Goal: Navigation & Orientation: Find specific page/section

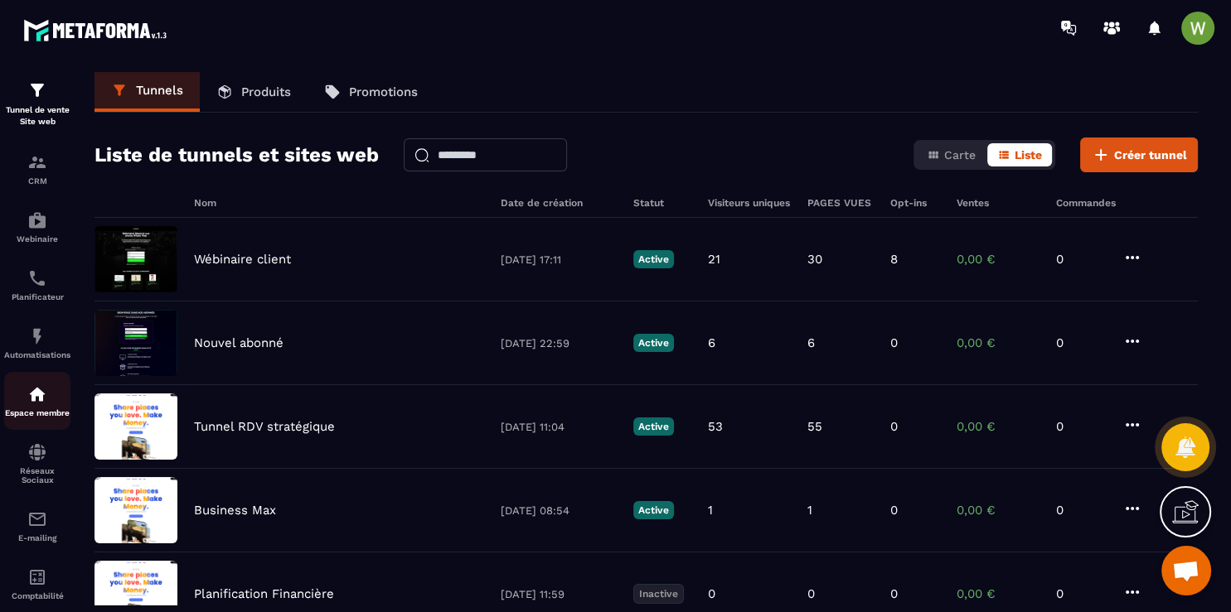
click at [45, 418] on p "Espace membre" at bounding box center [37, 413] width 66 height 9
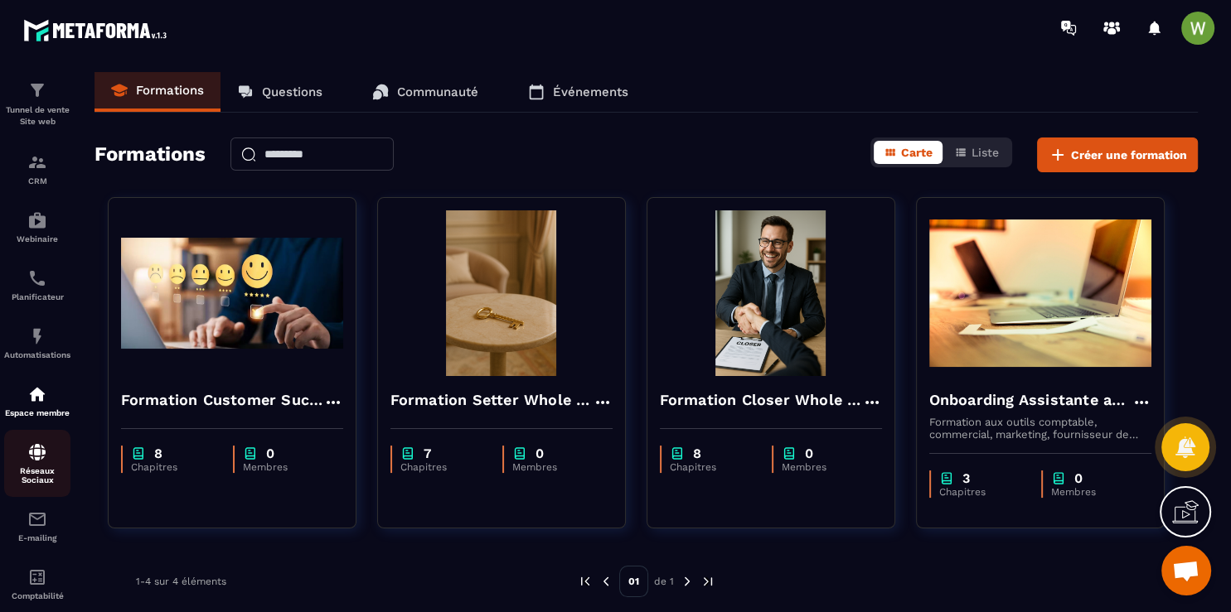
click at [30, 477] on p "Réseaux Sociaux" at bounding box center [37, 476] width 66 height 18
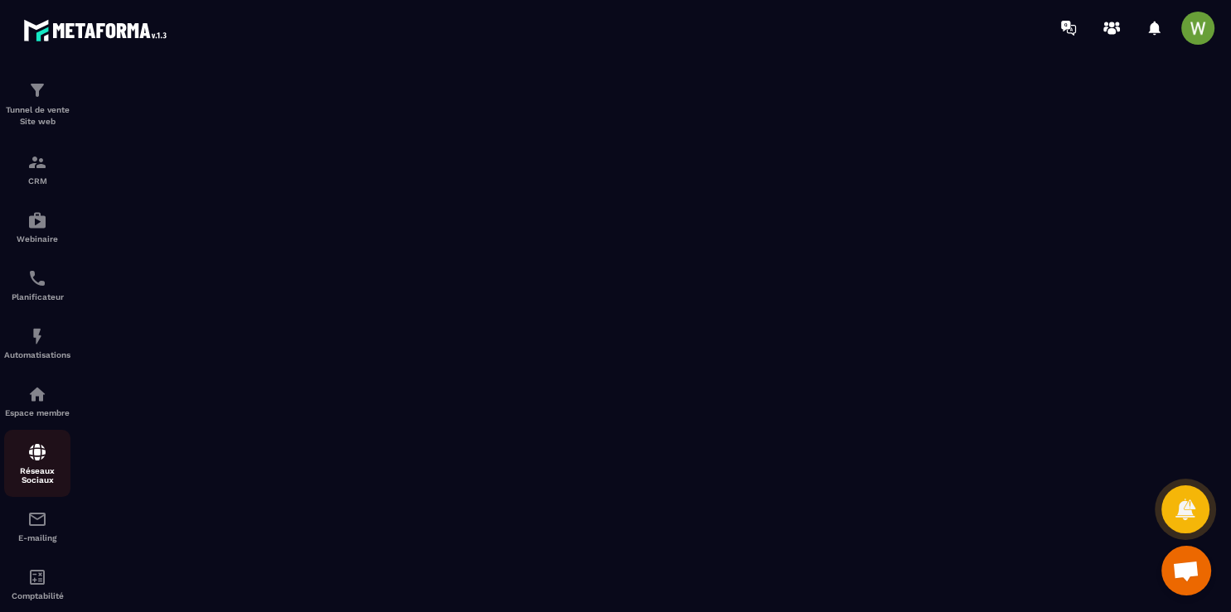
click at [41, 462] on img at bounding box center [37, 453] width 20 height 20
click at [94, 31] on img at bounding box center [97, 30] width 149 height 31
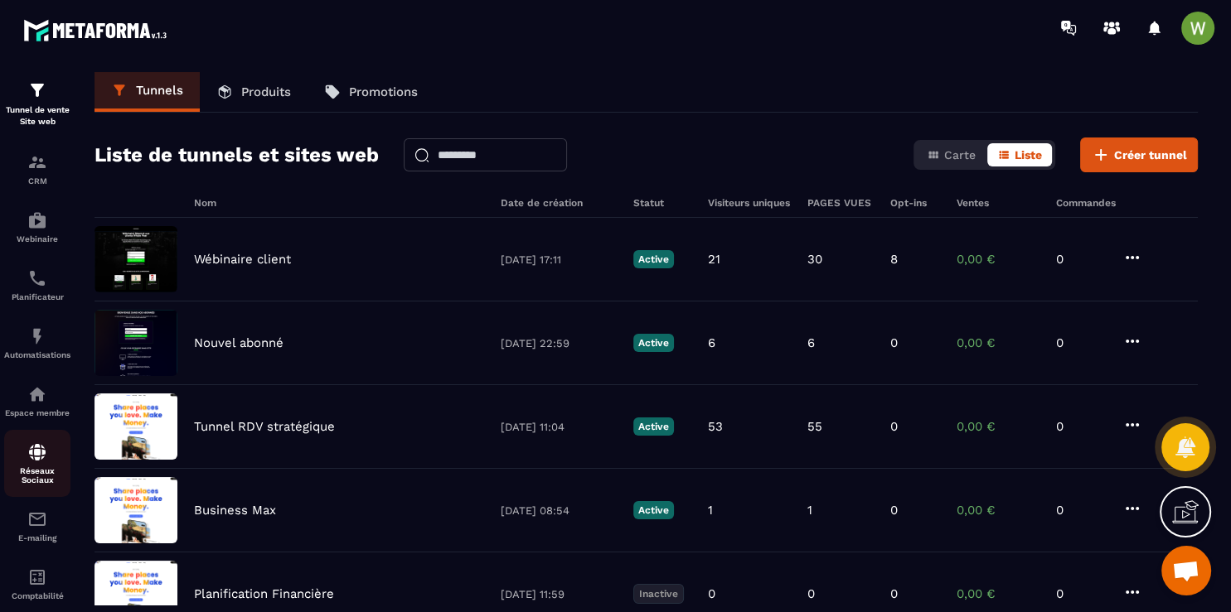
click at [23, 485] on p "Réseaux Sociaux" at bounding box center [37, 476] width 66 height 18
